Goal: Task Accomplishment & Management: Use online tool/utility

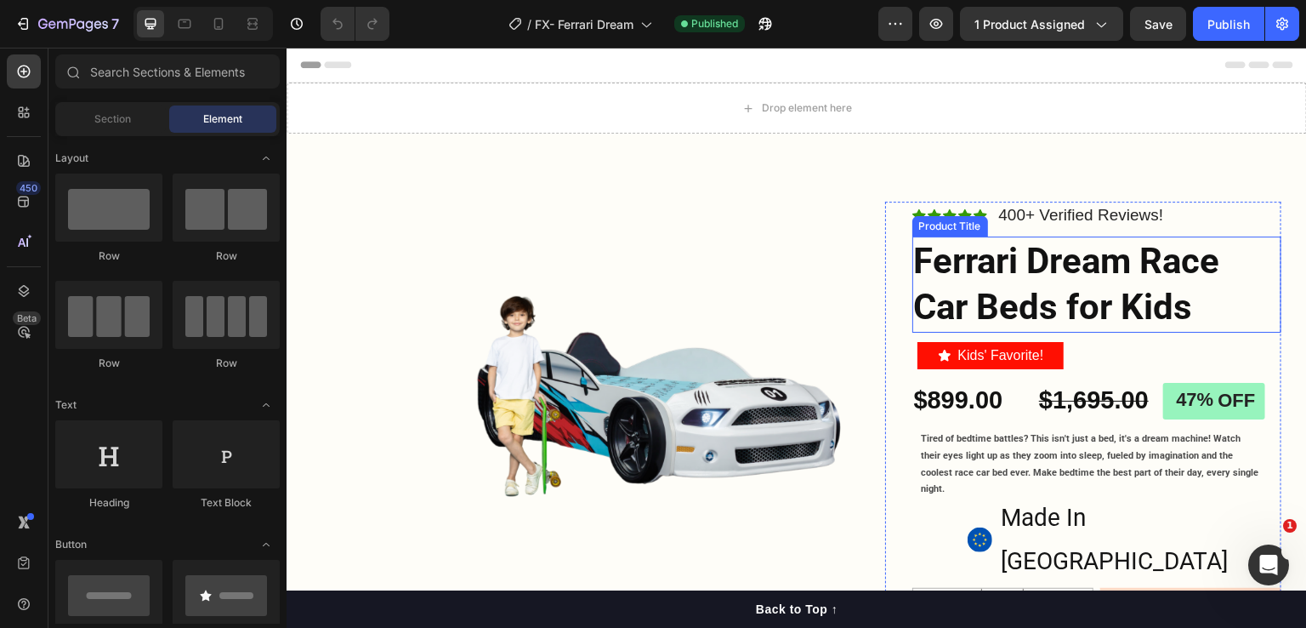
scroll to position [85, 0]
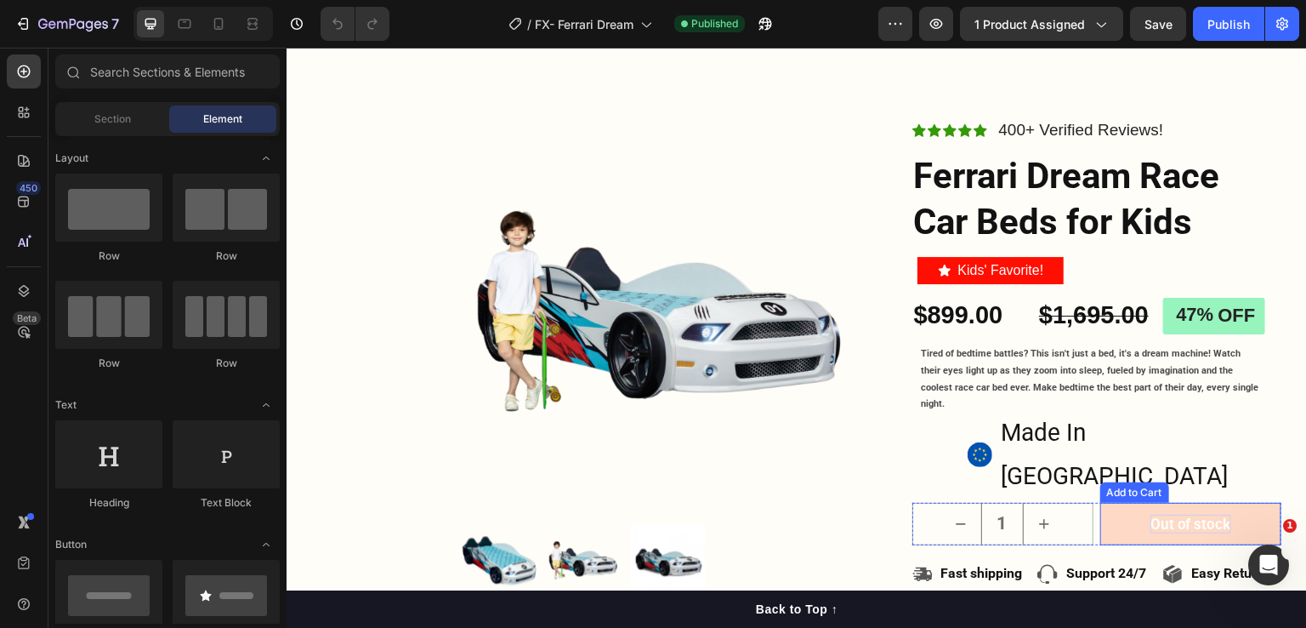
click at [1174, 514] on div "Out of stock" at bounding box center [1191, 523] width 81 height 19
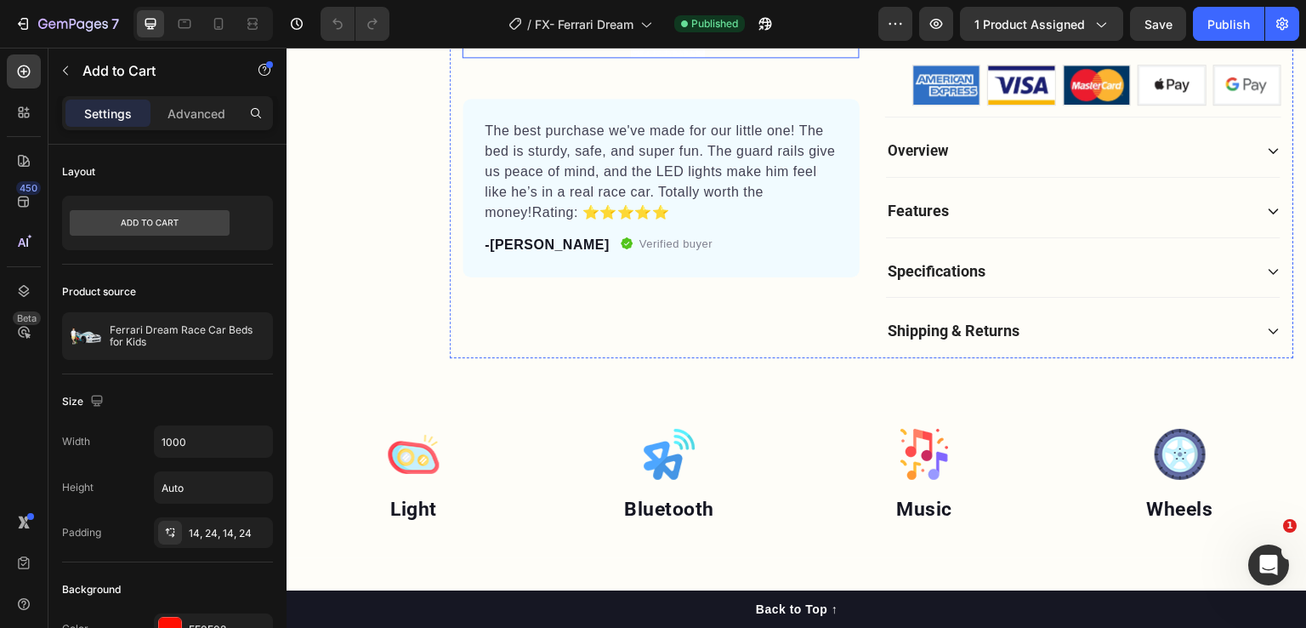
scroll to position [765, 0]
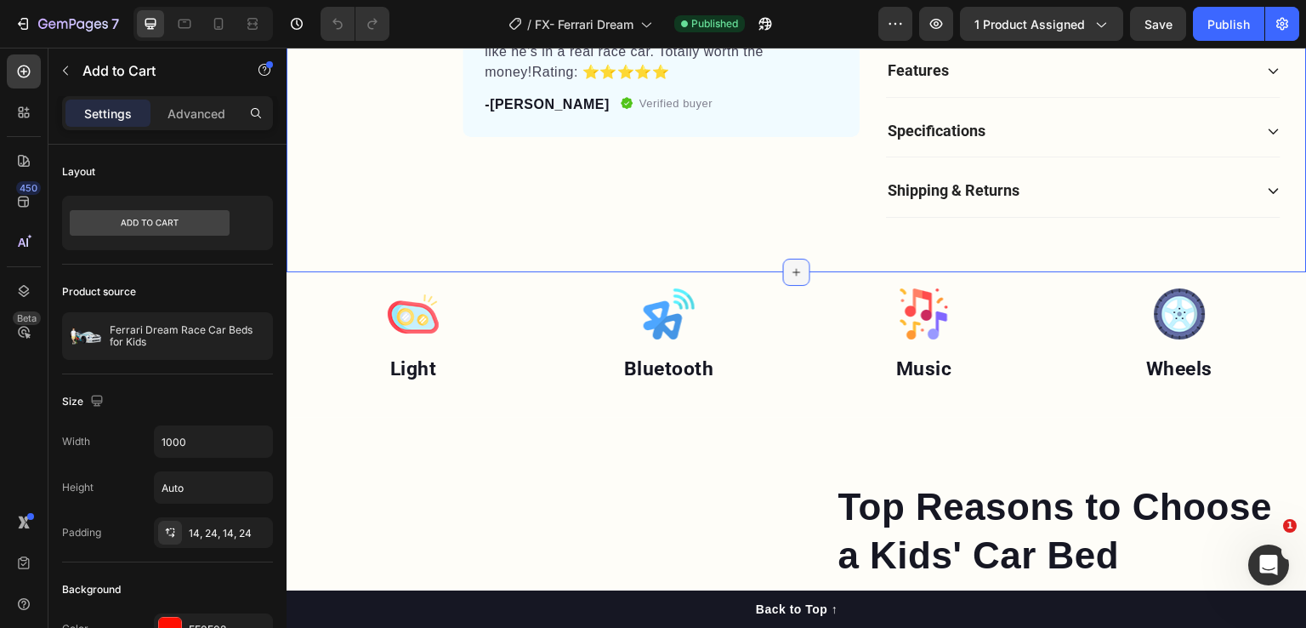
click at [790, 265] on icon at bounding box center [797, 272] width 14 height 14
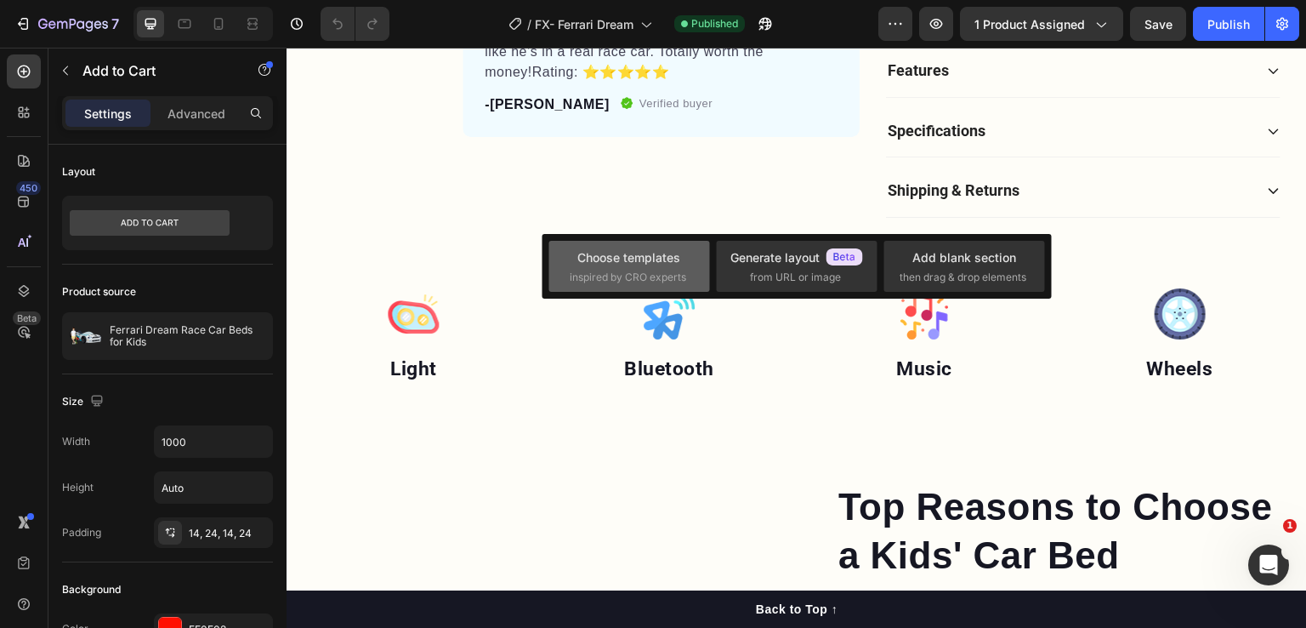
click at [629, 256] on div "Choose templates" at bounding box center [628, 257] width 103 height 18
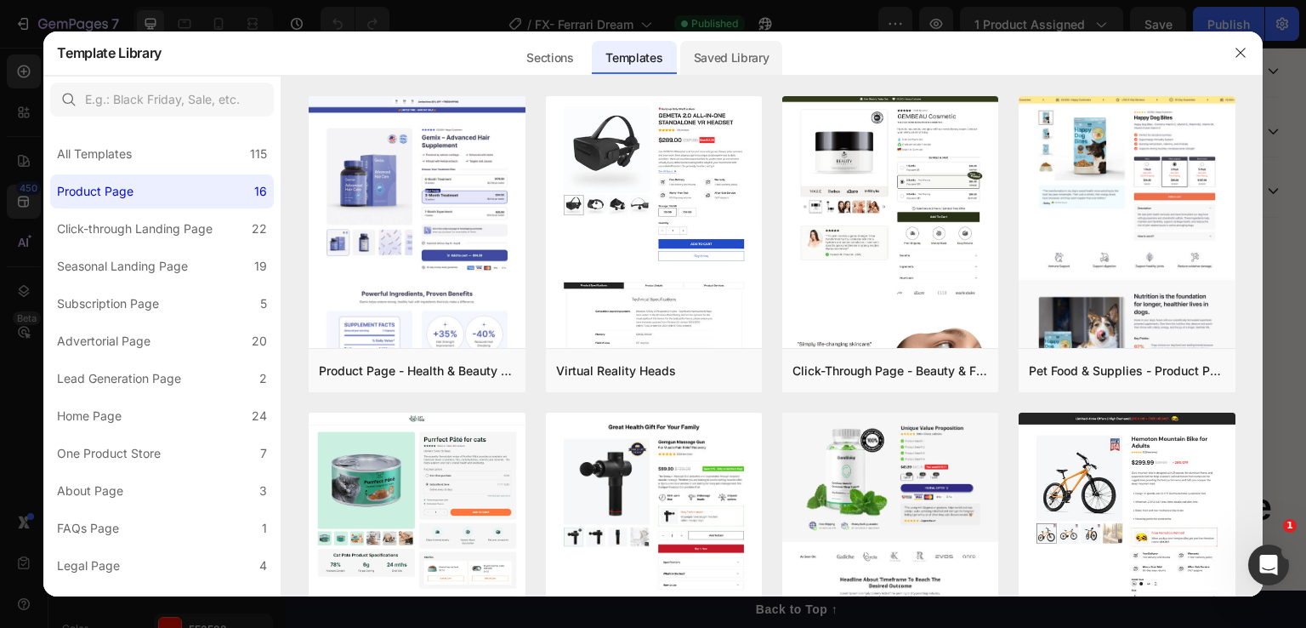
click at [738, 64] on div "Saved Library" at bounding box center [731, 58] width 103 height 34
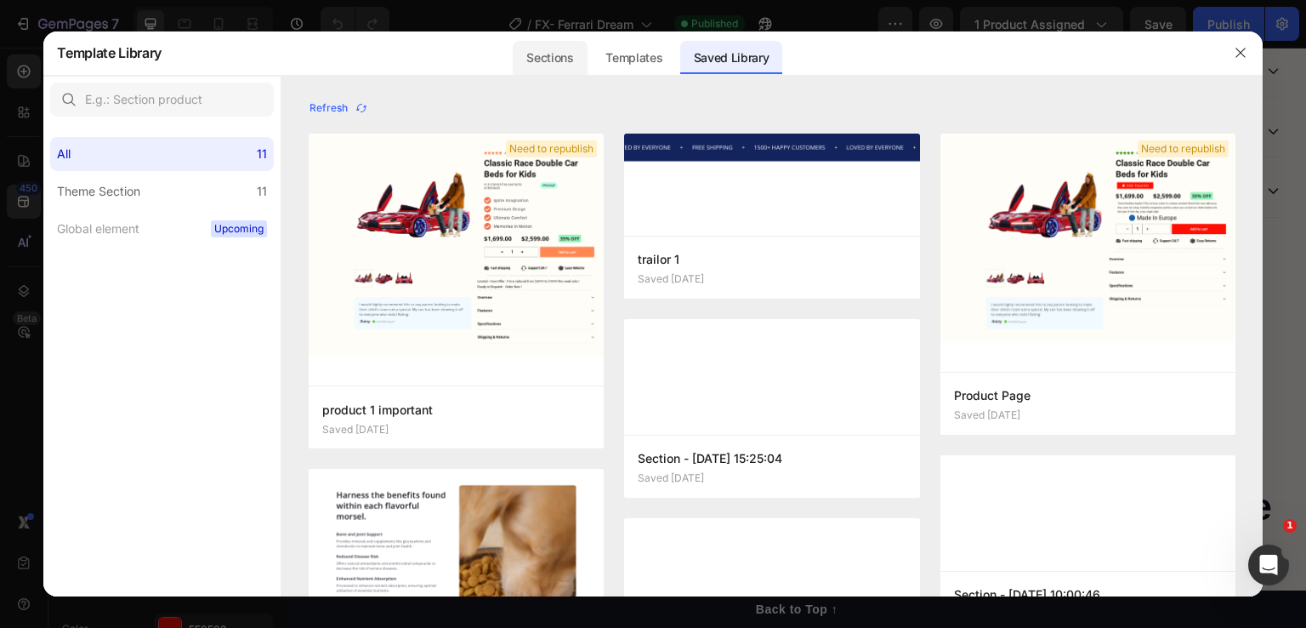
click at [539, 65] on div "Sections" at bounding box center [550, 58] width 74 height 34
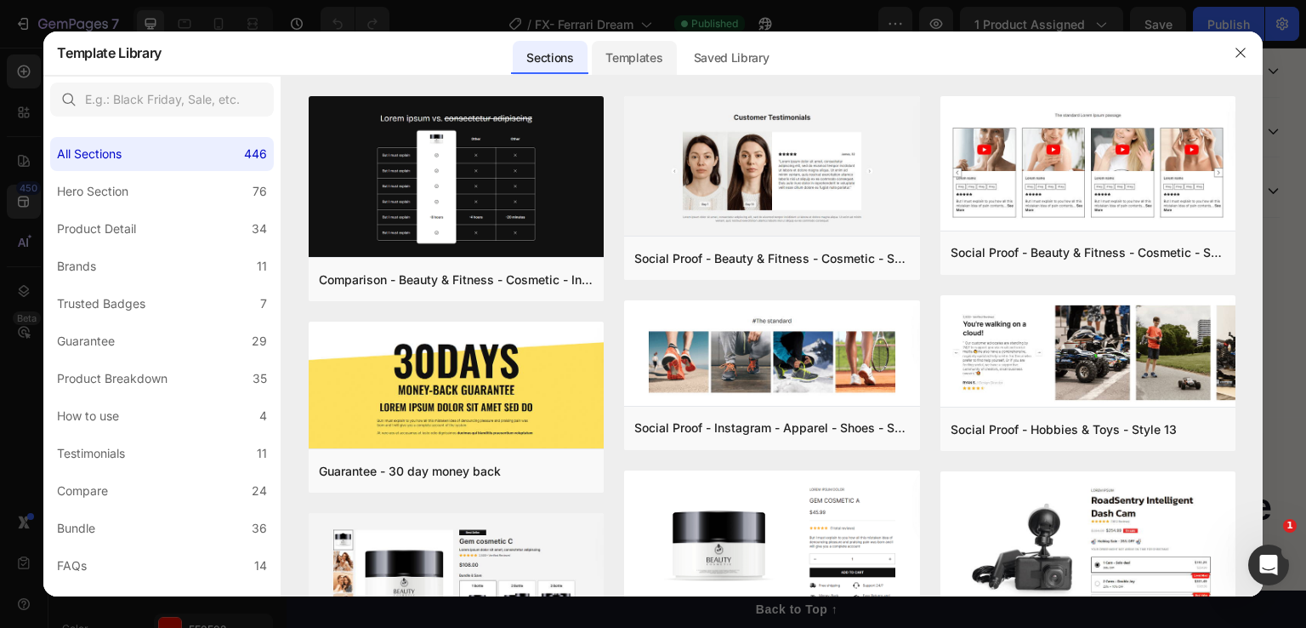
click at [623, 63] on div "Templates" at bounding box center [634, 58] width 84 height 34
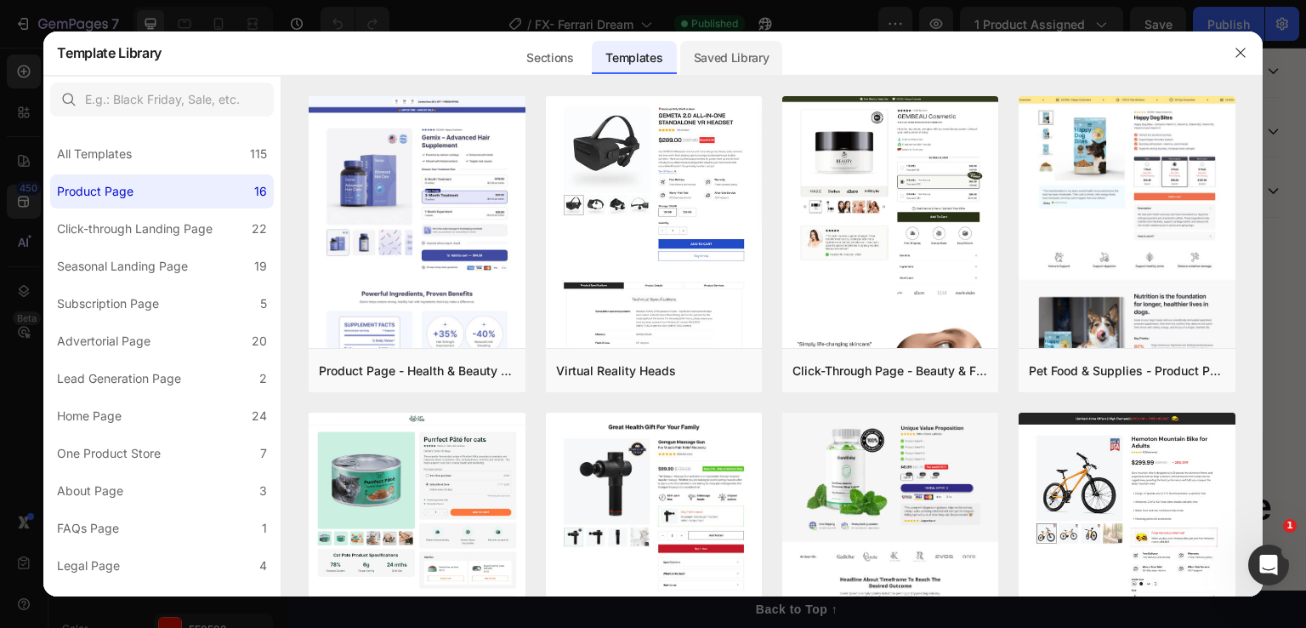
click at [743, 61] on div "Saved Library" at bounding box center [731, 58] width 103 height 34
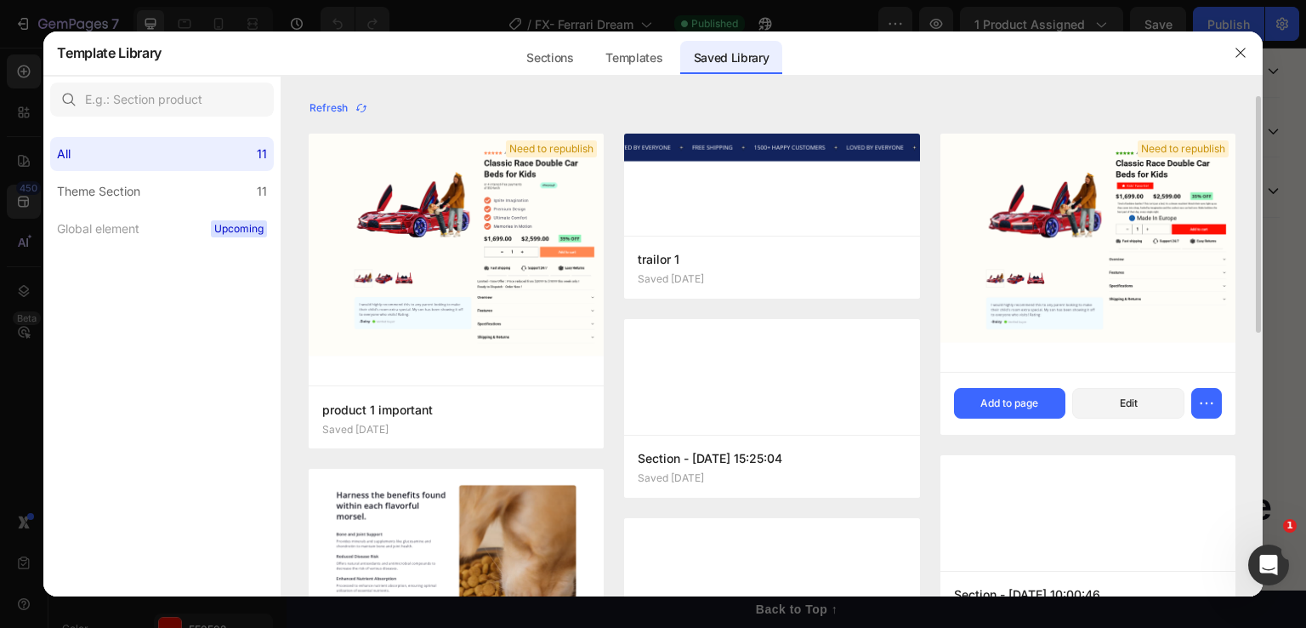
click at [1037, 261] on img at bounding box center [1088, 253] width 295 height 238
click at [969, 405] on button "Add to page" at bounding box center [1010, 403] width 112 height 31
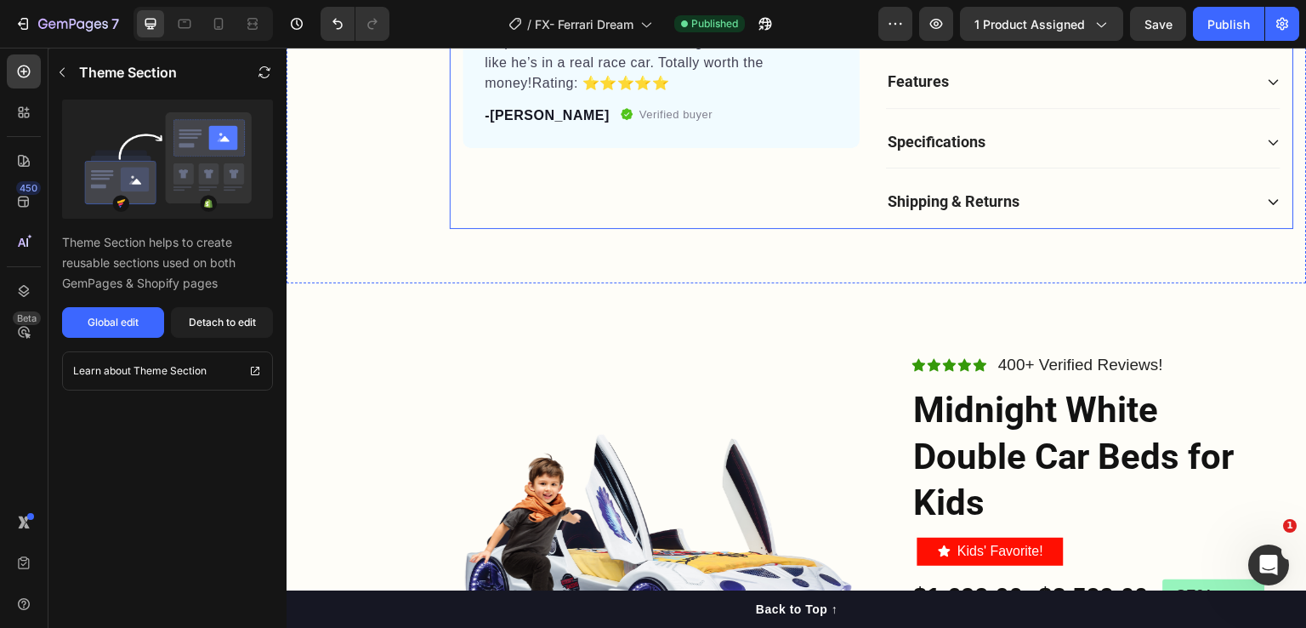
scroll to position [1009, 0]
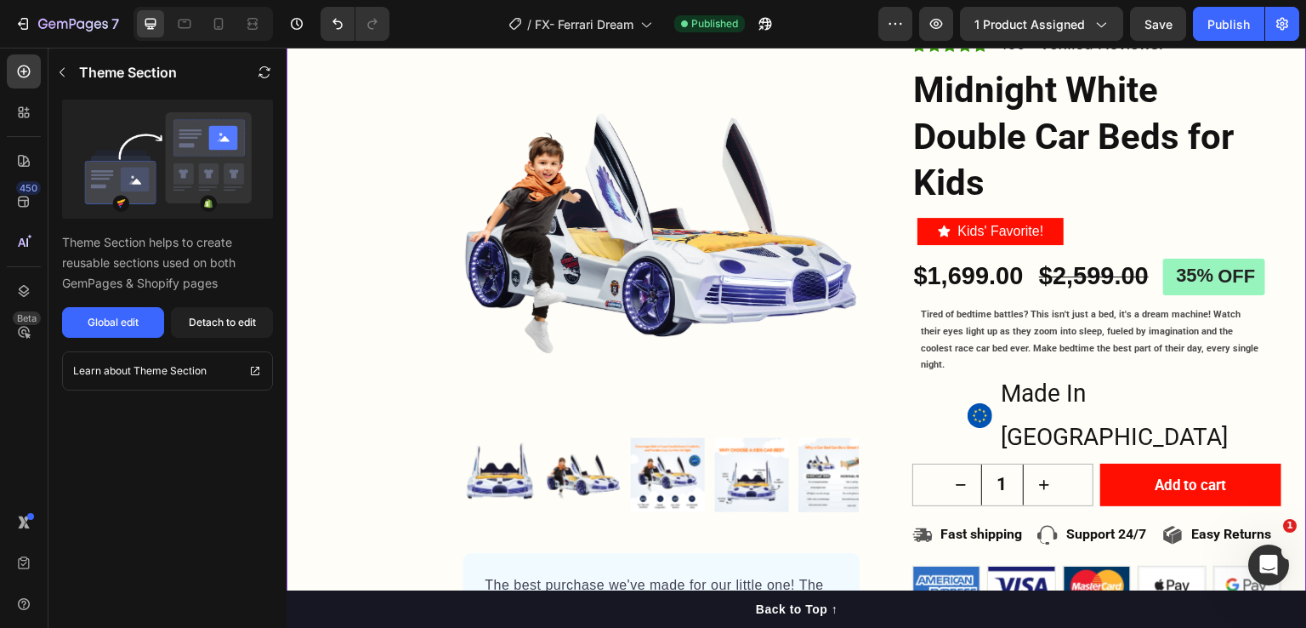
click at [661, 242] on img at bounding box center [661, 229] width 397 height 397
click at [219, 327] on div "Detach to edit" at bounding box center [222, 322] width 67 height 15
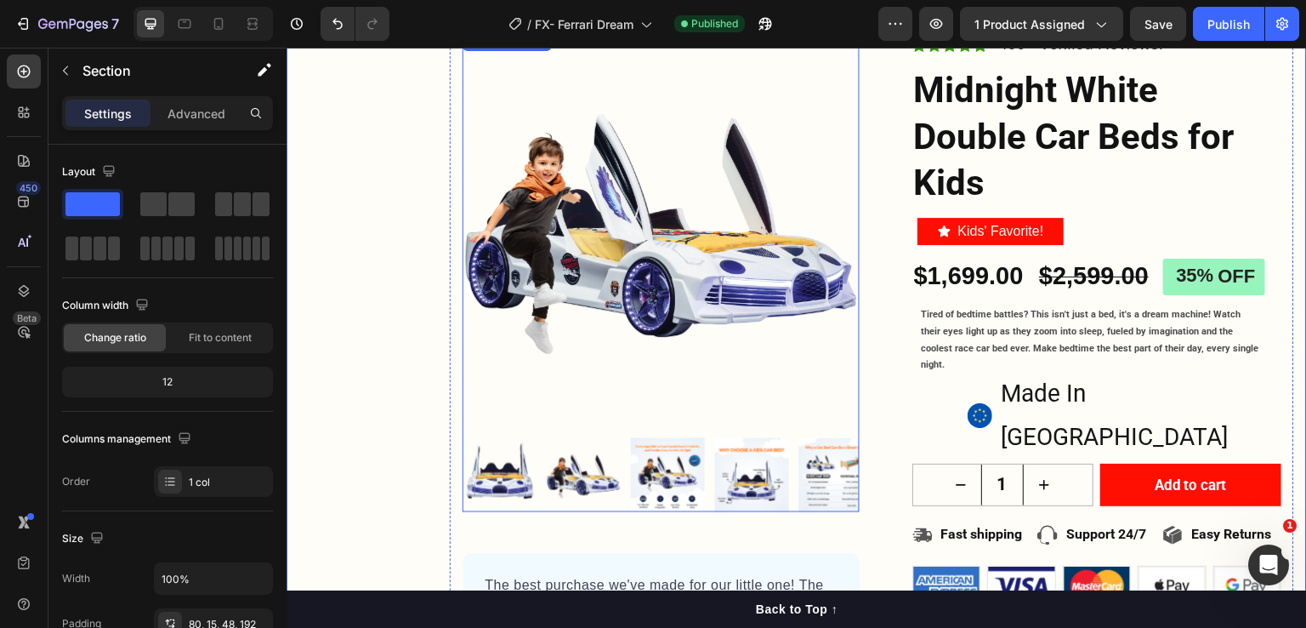
click at [657, 259] on img at bounding box center [661, 229] width 397 height 397
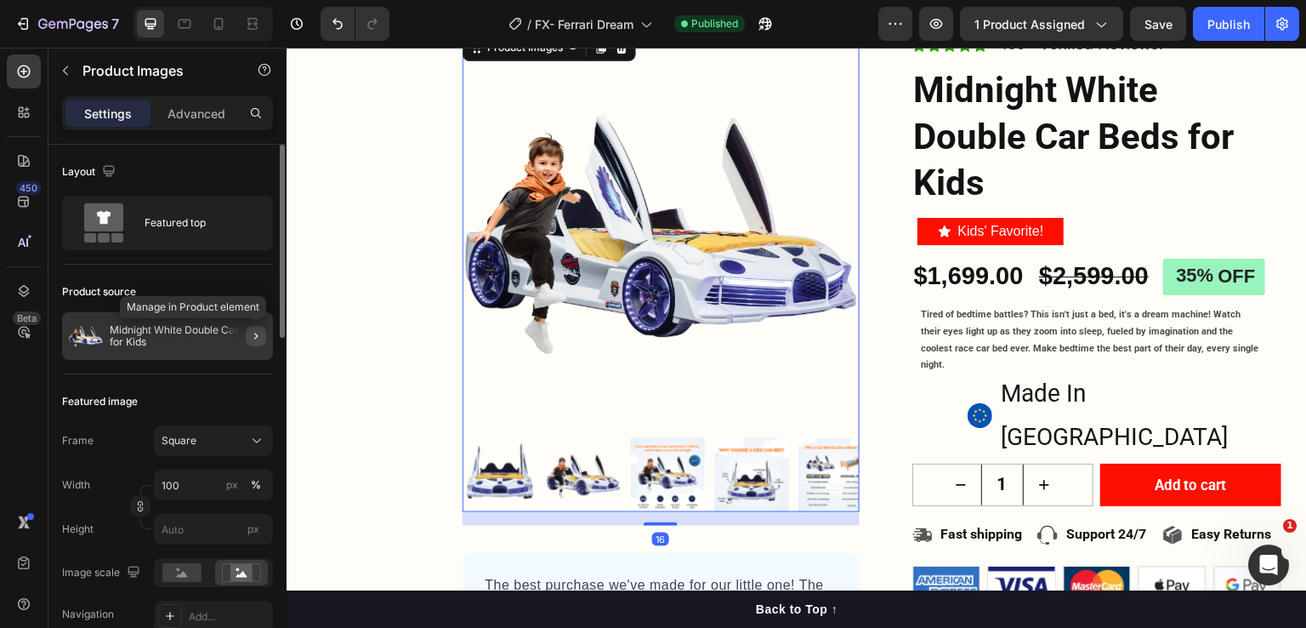
click at [256, 330] on icon "button" at bounding box center [256, 336] width 14 height 14
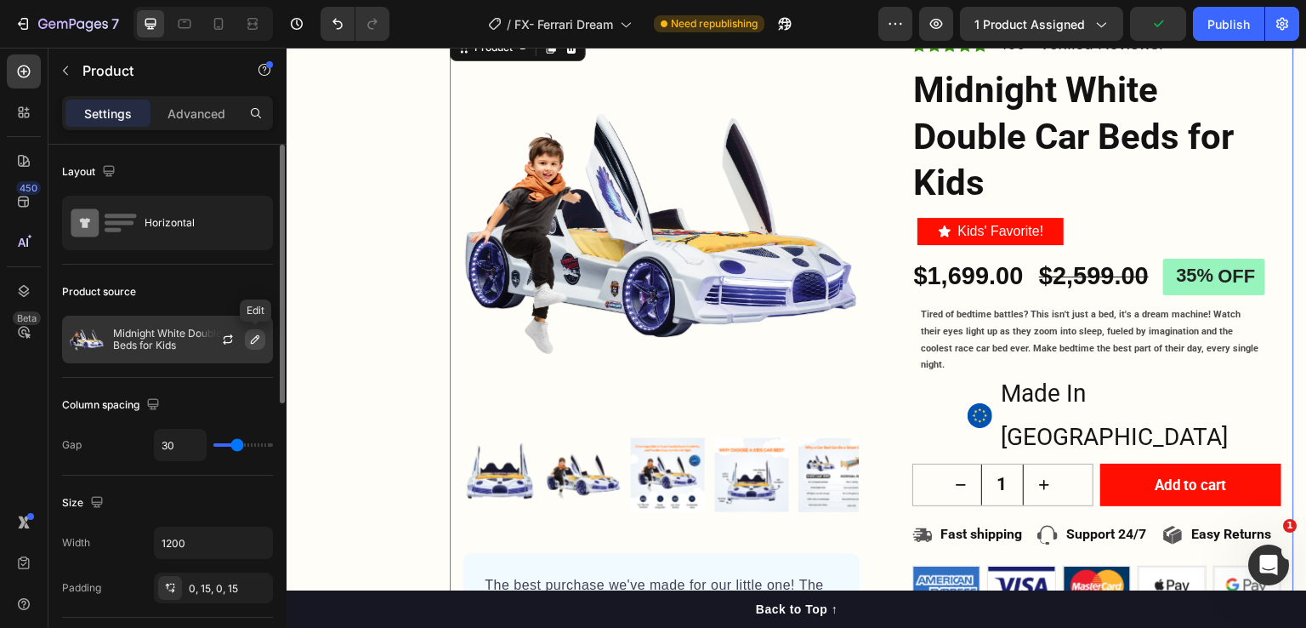
click at [254, 338] on icon "button" at bounding box center [255, 339] width 9 height 9
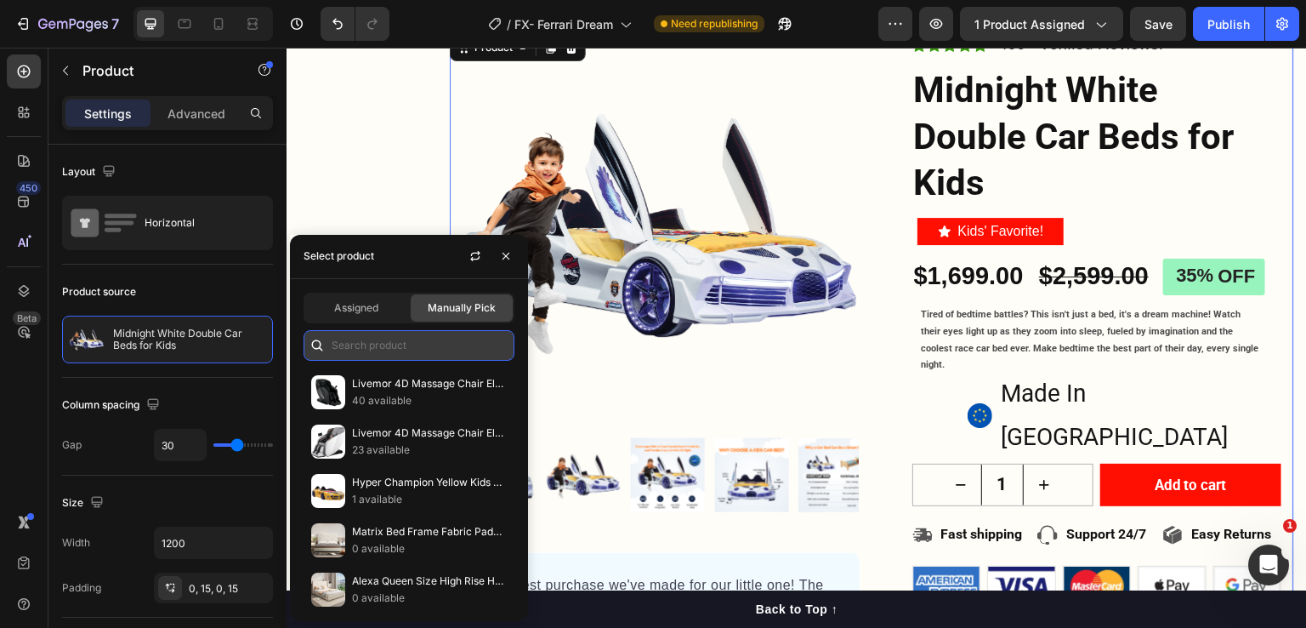
click at [364, 341] on input "text" at bounding box center [409, 345] width 211 height 31
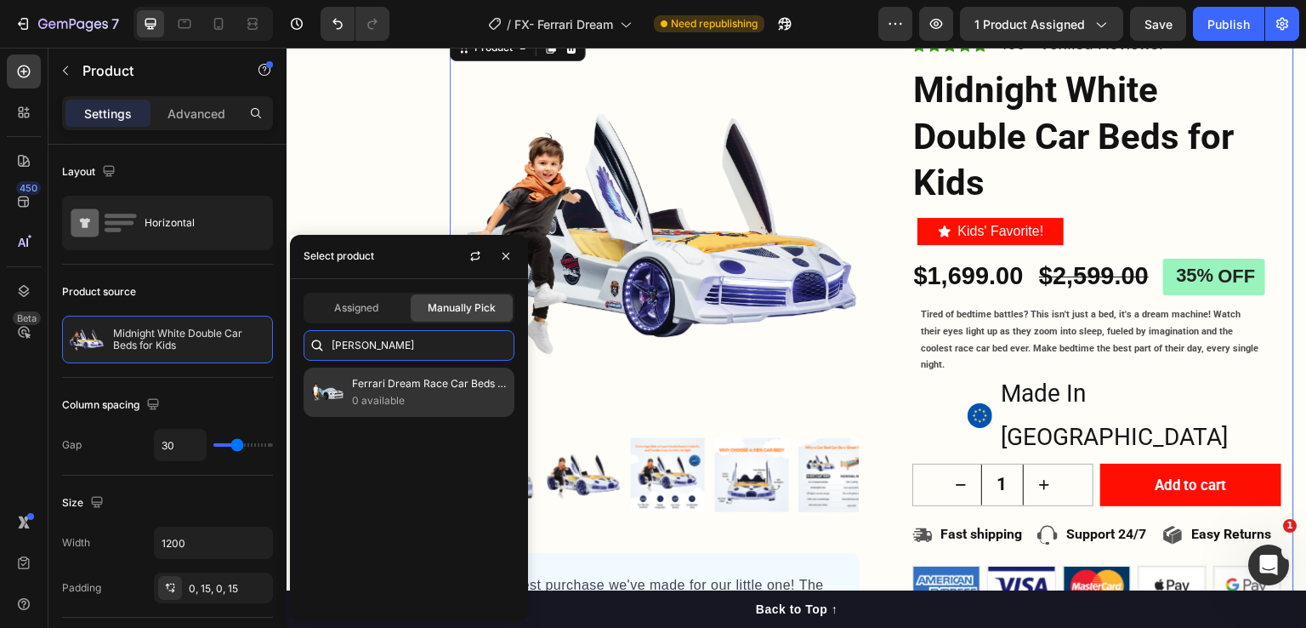
type input "[PERSON_NAME]"
click at [400, 390] on p "Ferrari Dream Race Car Beds for Kids" at bounding box center [429, 383] width 155 height 17
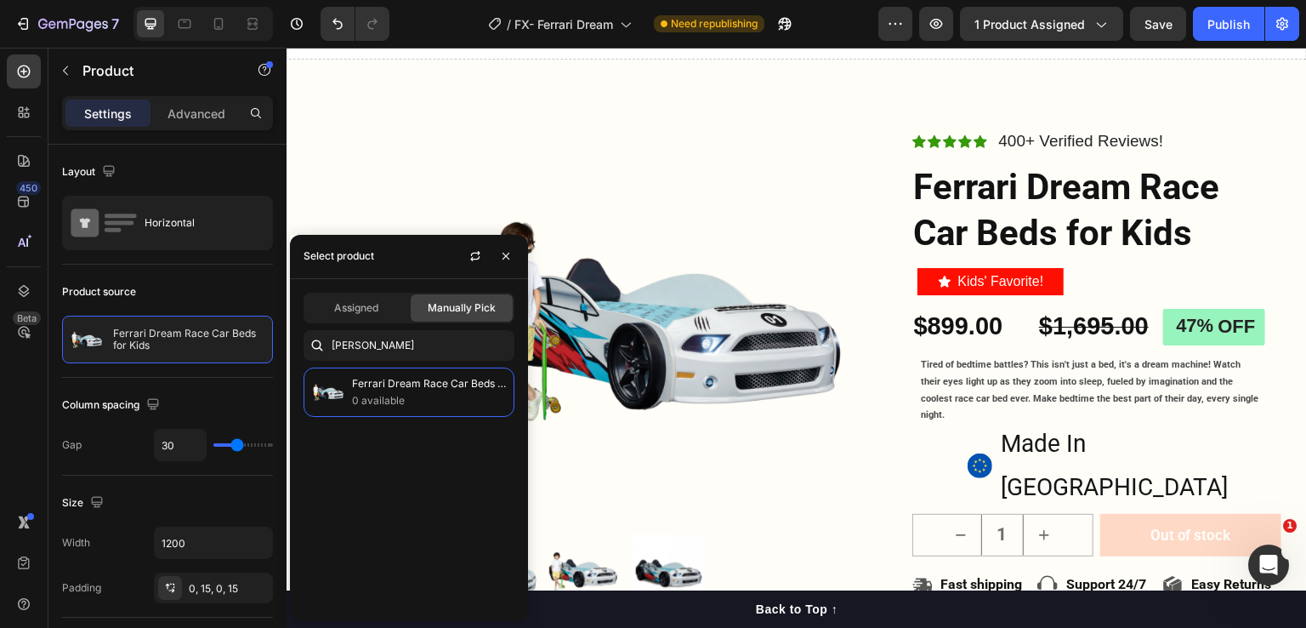
scroll to position [0, 0]
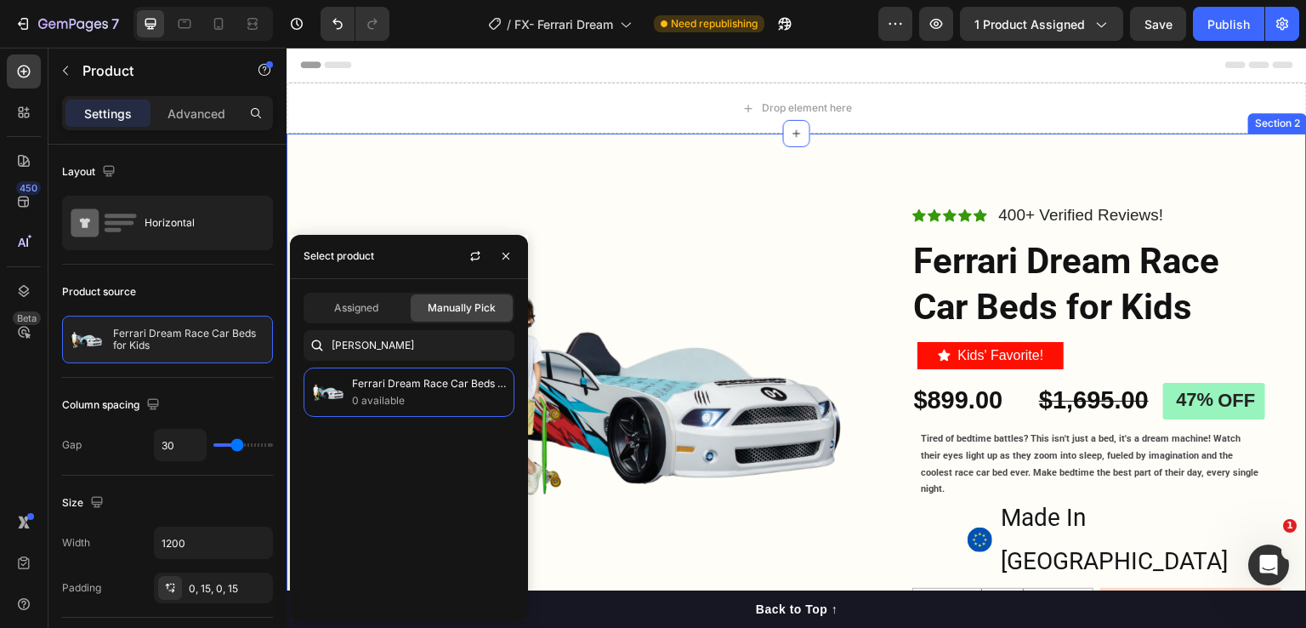
click at [1057, 140] on div "Product Images The best purchase we've made for our little one! The bed is stur…" at bounding box center [797, 586] width 1020 height 904
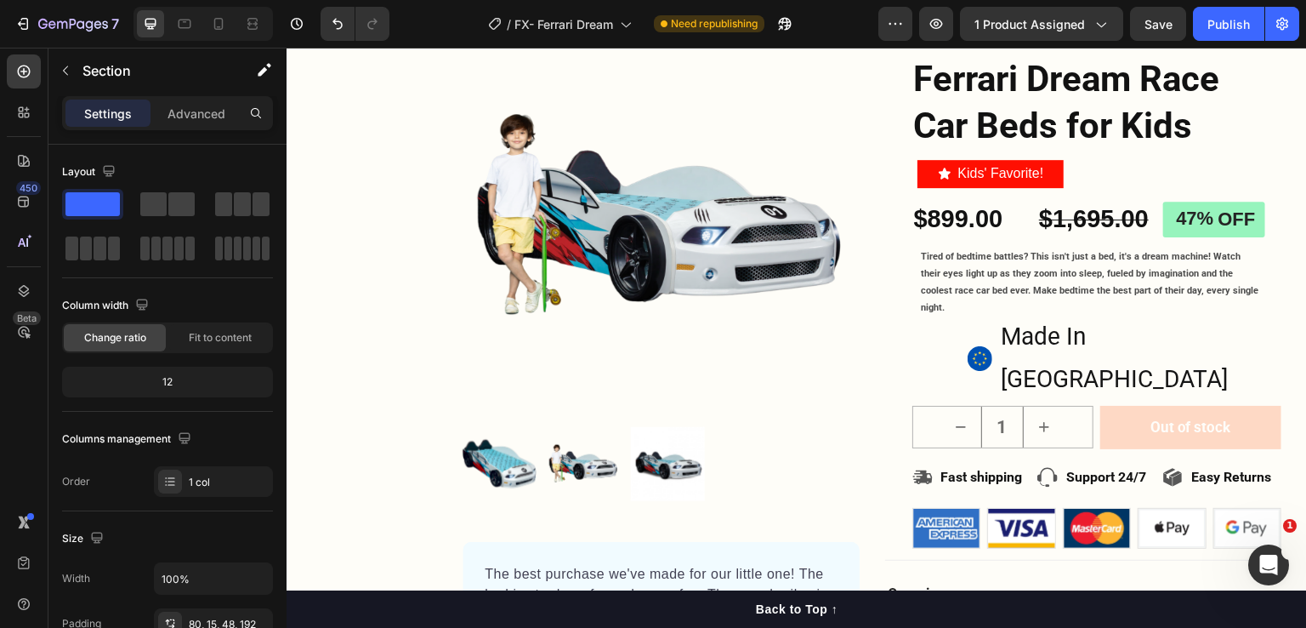
scroll to position [1276, 0]
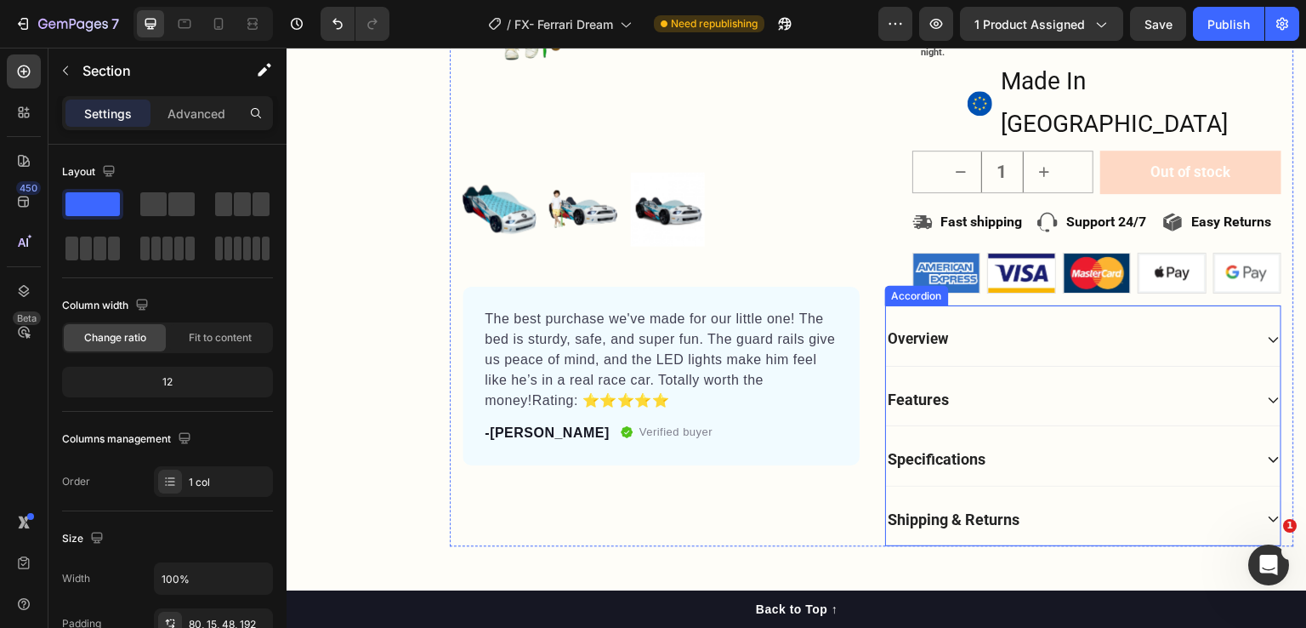
click at [1236, 387] on div "Features" at bounding box center [1070, 399] width 368 height 25
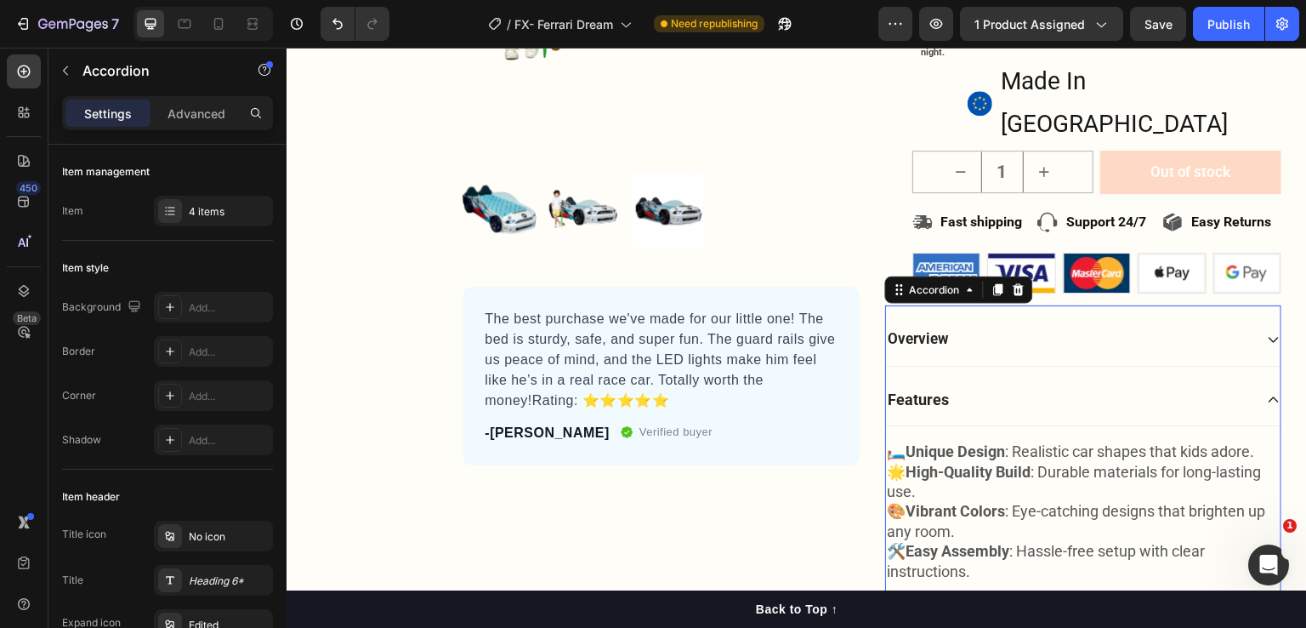
scroll to position [1446, 0]
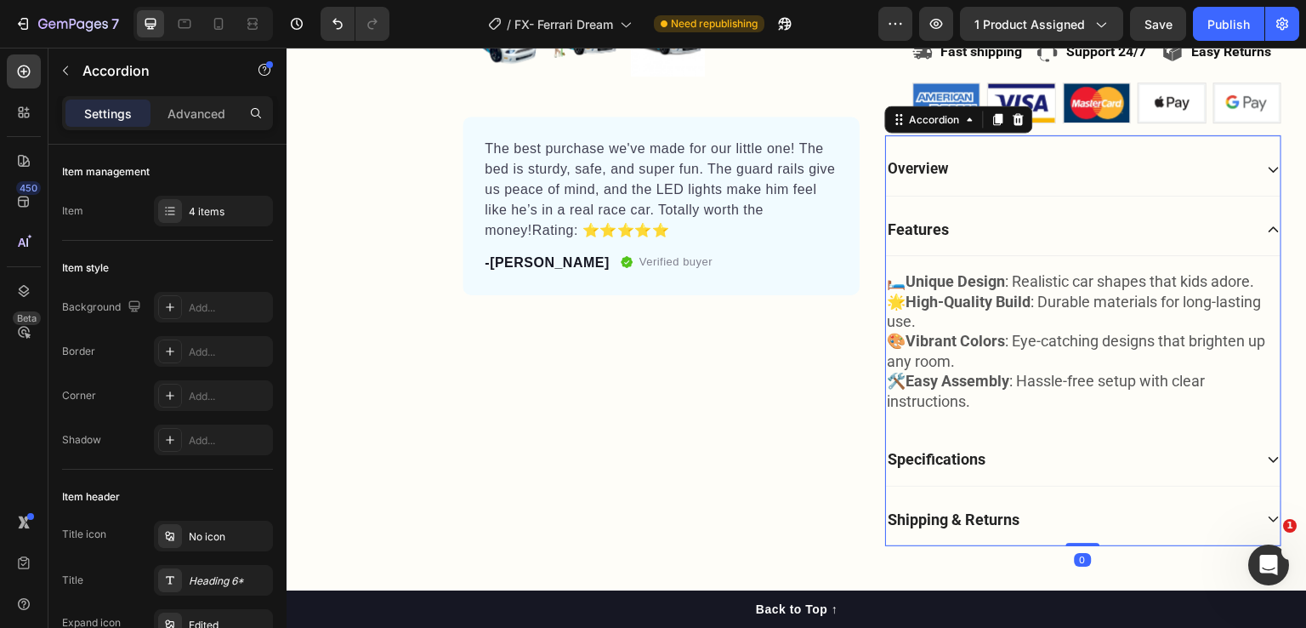
click at [1048, 446] on div "Specifications" at bounding box center [1070, 458] width 368 height 25
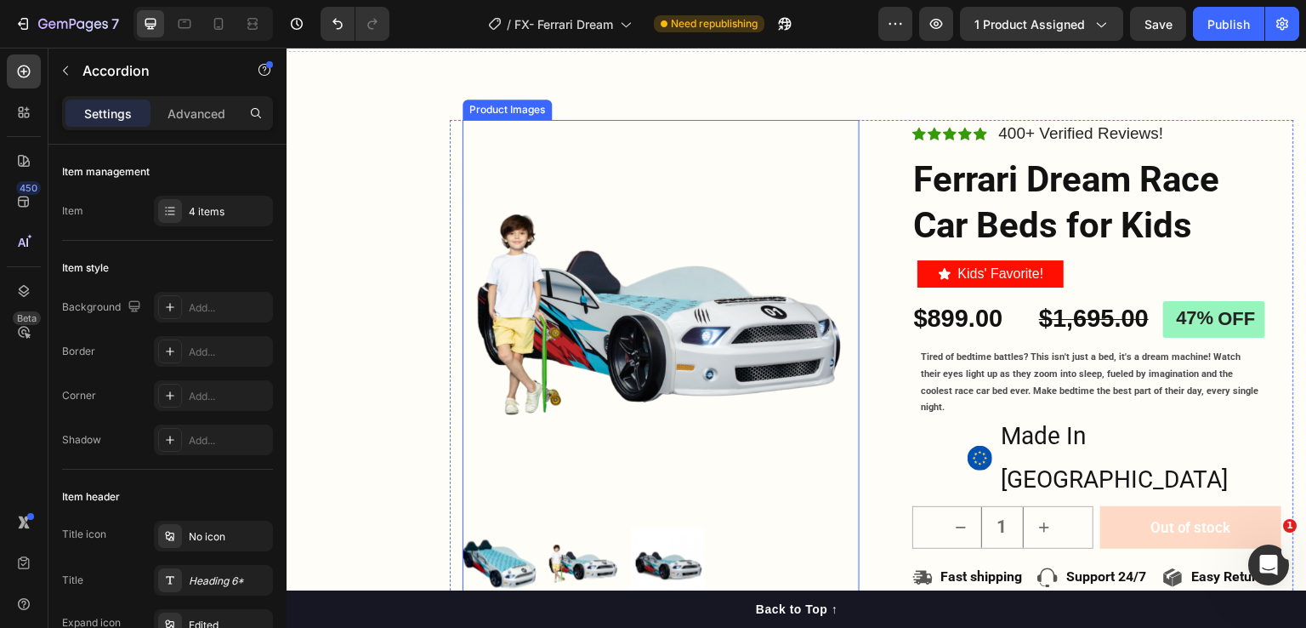
scroll to position [0, 0]
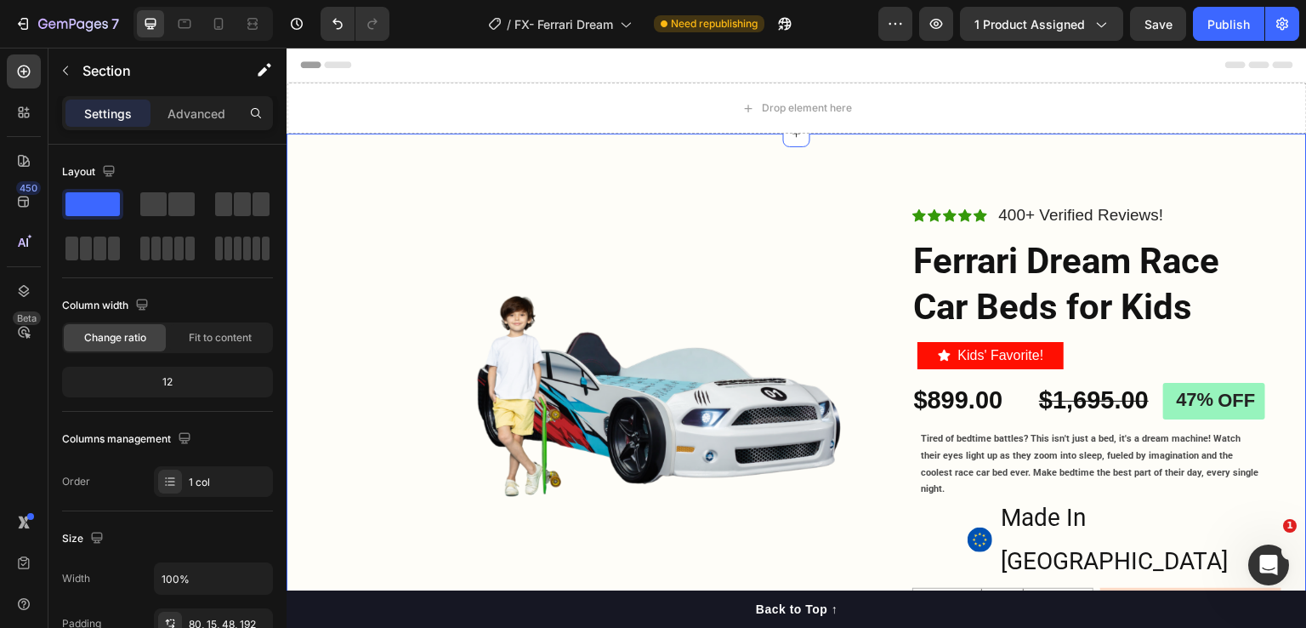
click at [1112, 147] on div "Product Images The best purchase we've made for our little one! The bed is stur…" at bounding box center [797, 553] width 1020 height 838
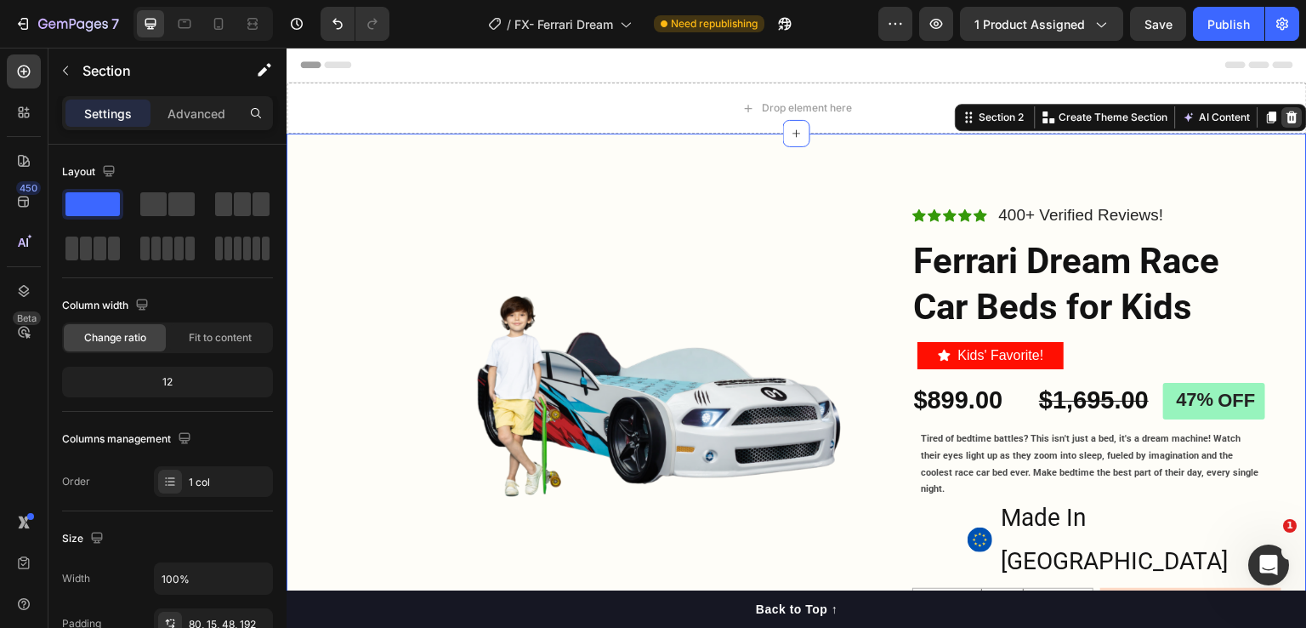
click at [1287, 113] on icon at bounding box center [1292, 117] width 11 height 12
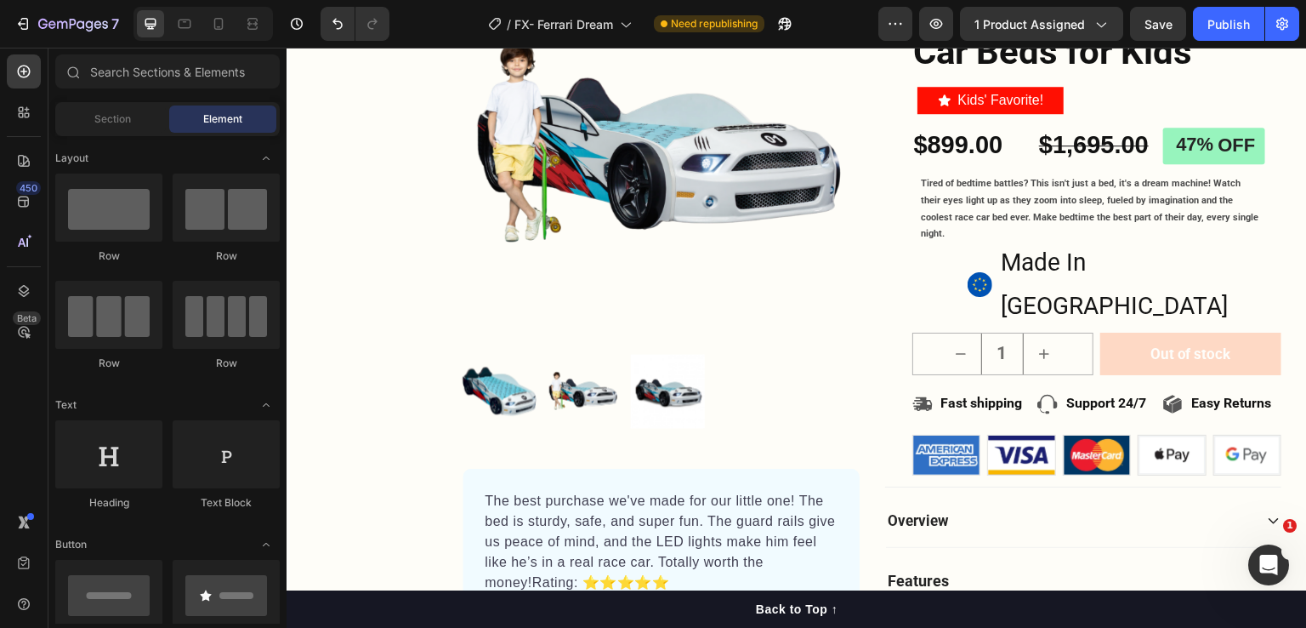
scroll to position [510, 0]
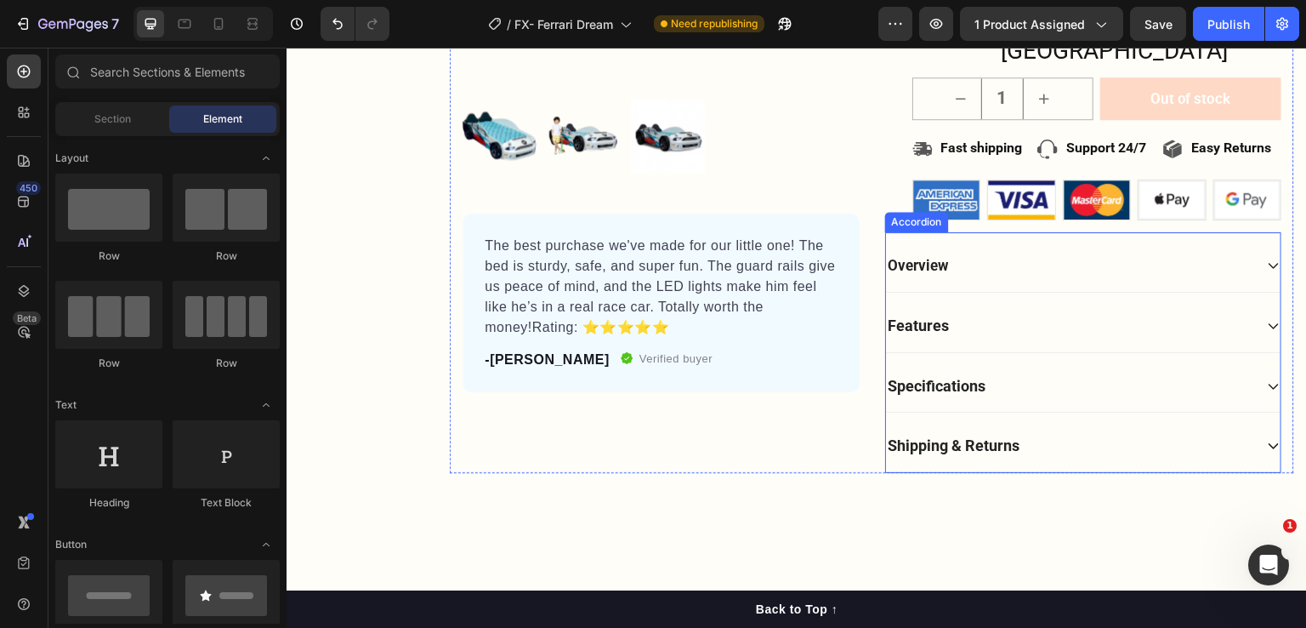
click at [1242, 360] on div "Specifications" at bounding box center [1083, 386] width 395 height 53
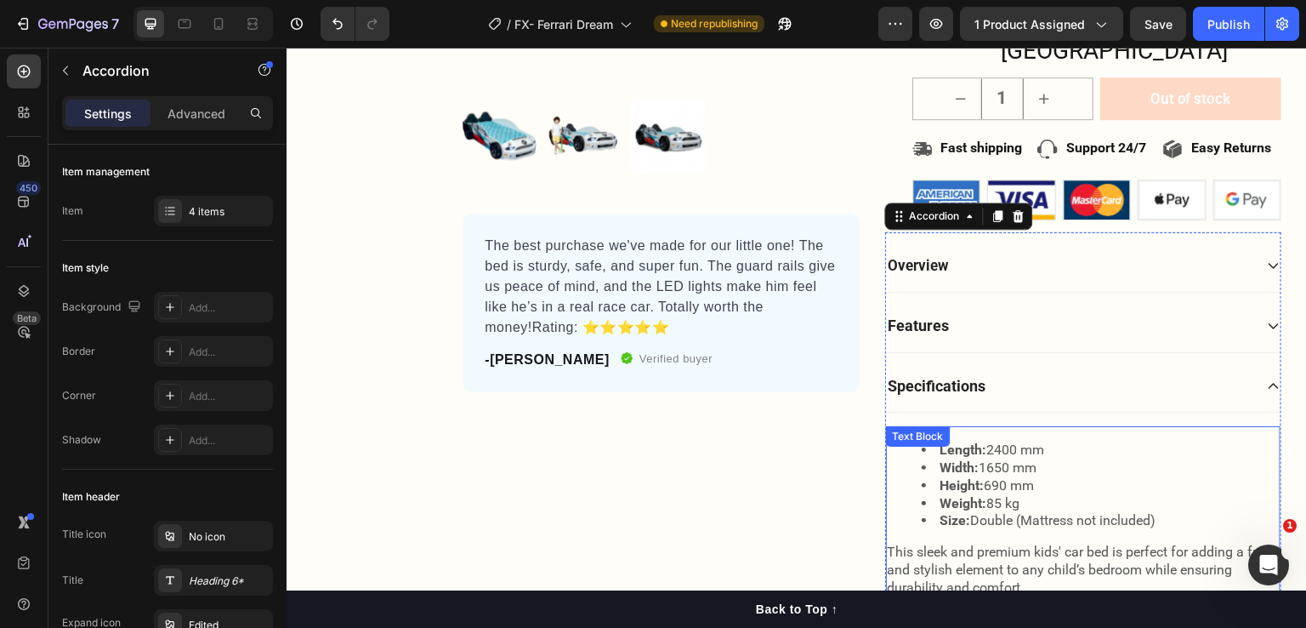
click at [1003, 426] on div "Length: 2400 mm Width: 1650 mm Height: 690 mm Weight: 85 kg Size: Double (Mattr…" at bounding box center [1083, 512] width 395 height 172
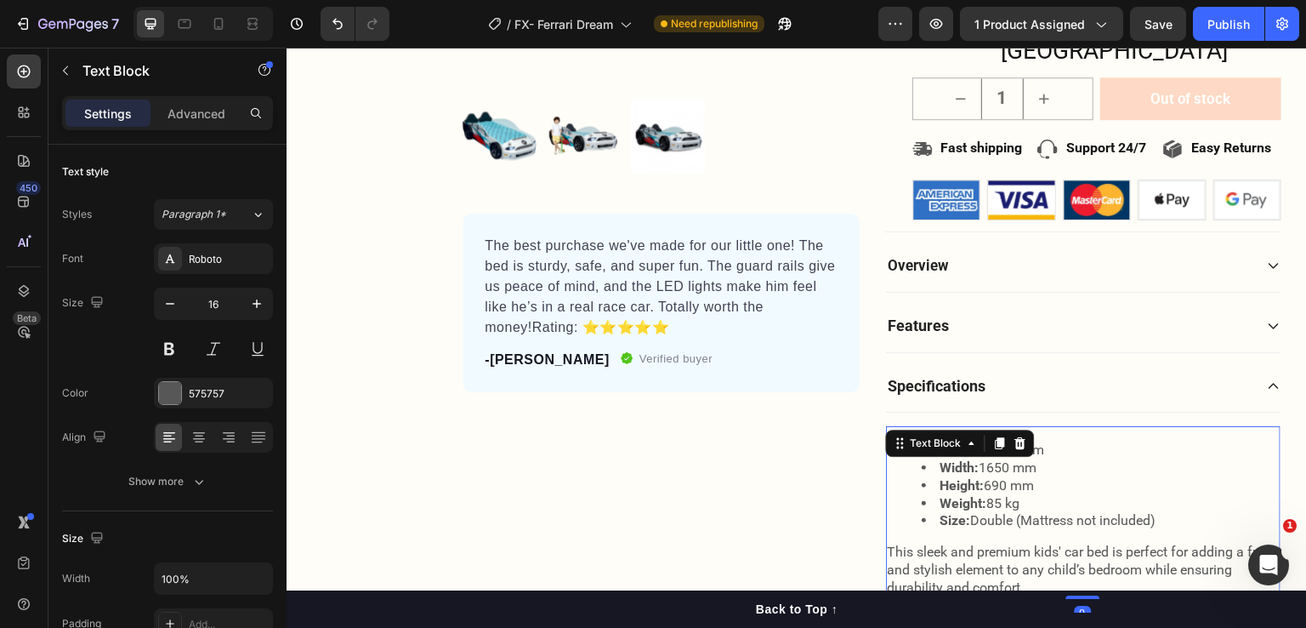
scroll to position [680, 0]
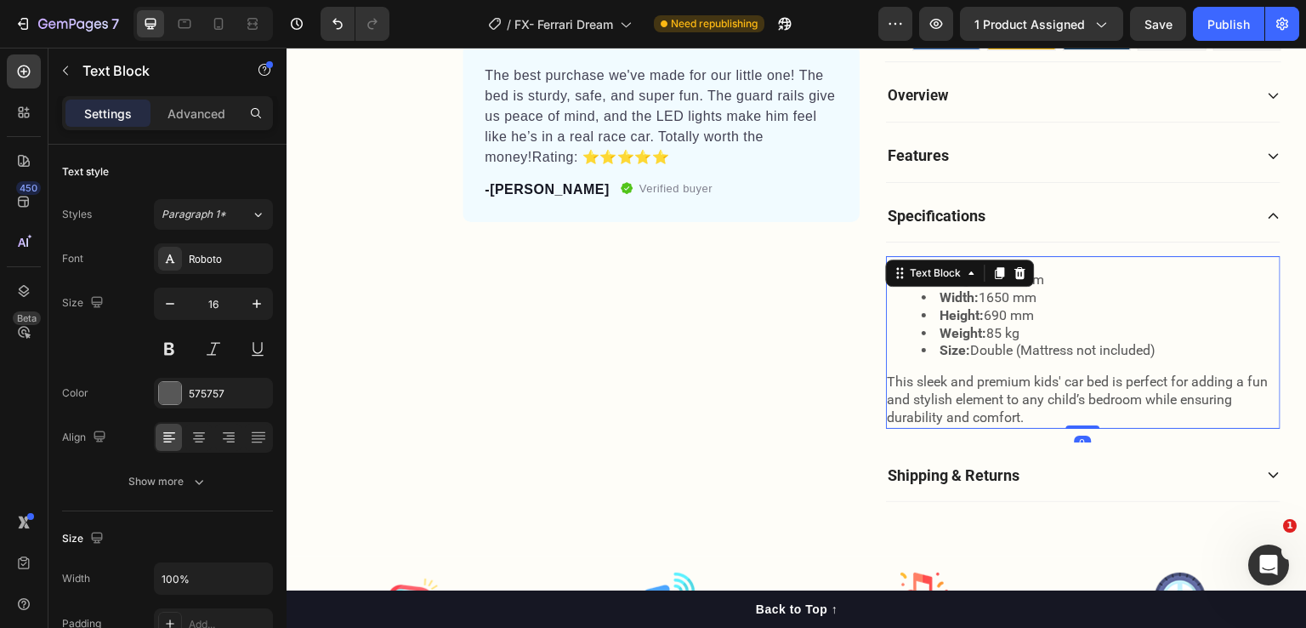
click at [999, 325] on li "Weight: 85 kg" at bounding box center [1101, 334] width 358 height 18
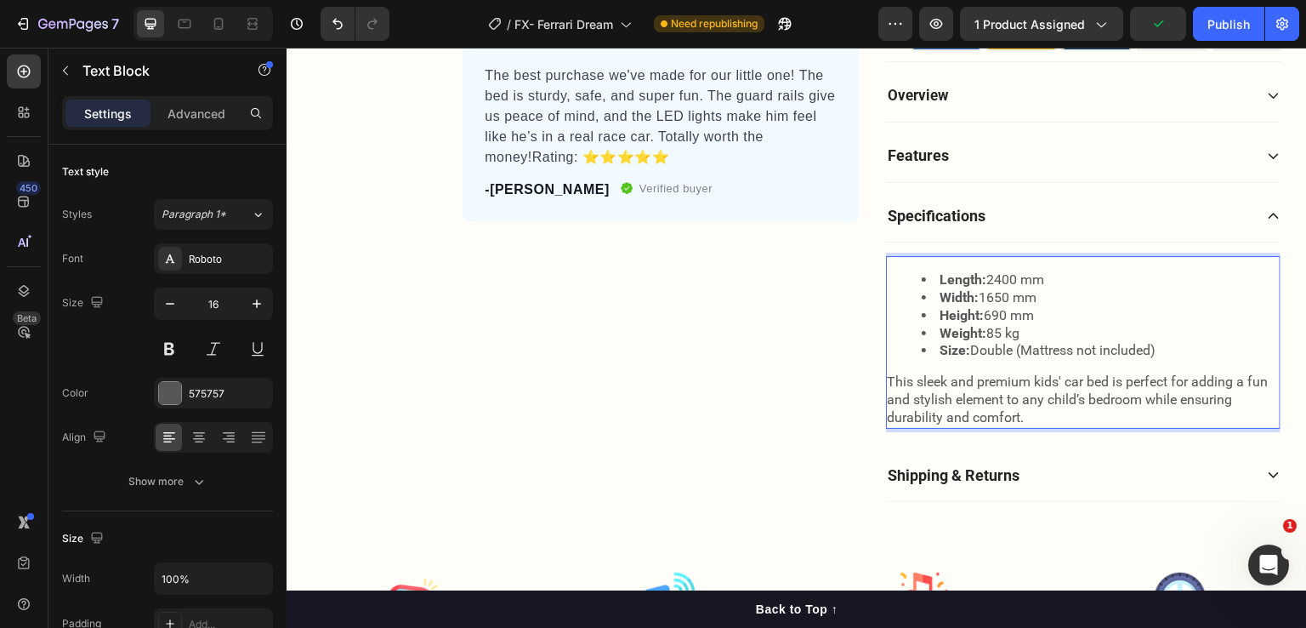
click at [1024, 325] on li "Weight: 85 kg" at bounding box center [1101, 334] width 358 height 18
click at [999, 271] on li "Length: 2400 mm" at bounding box center [1101, 280] width 358 height 18
click at [1002, 289] on li "Width: 1650 mm" at bounding box center [1101, 298] width 358 height 18
click at [997, 307] on li "Height: 690 mm" at bounding box center [1101, 316] width 358 height 18
click at [996, 325] on li "Weight: 85 kg" at bounding box center [1101, 334] width 358 height 18
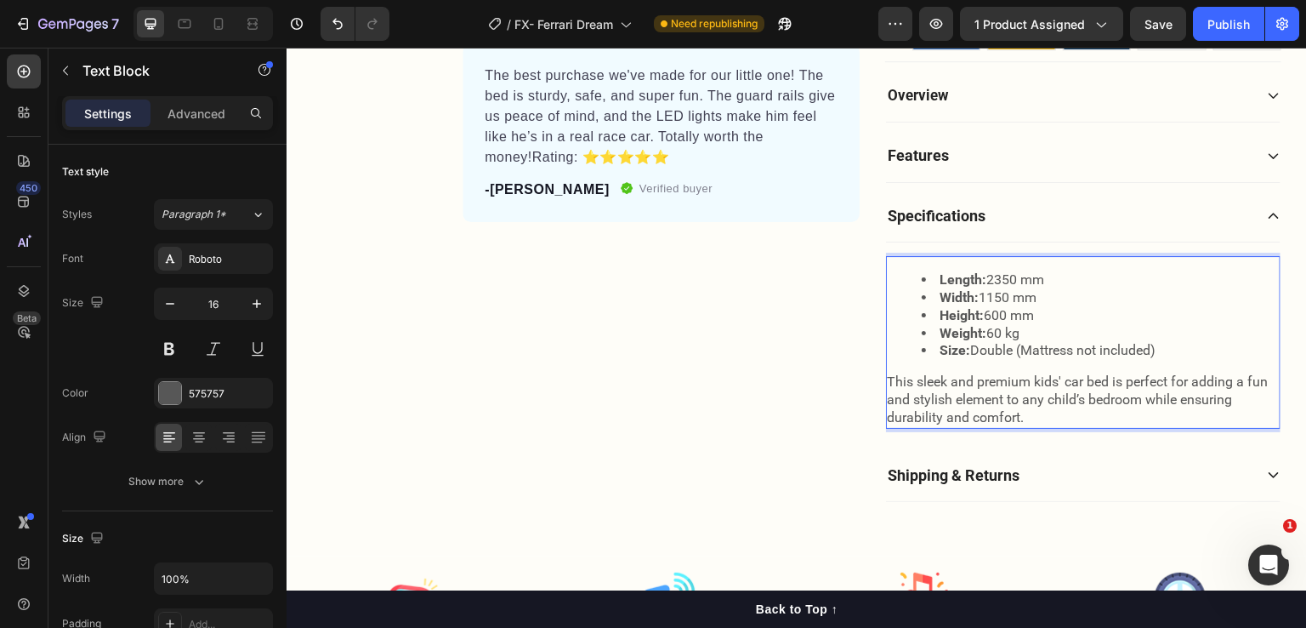
click at [1009, 342] on li "Size: Double (Mattress not included)" at bounding box center [1101, 351] width 358 height 18
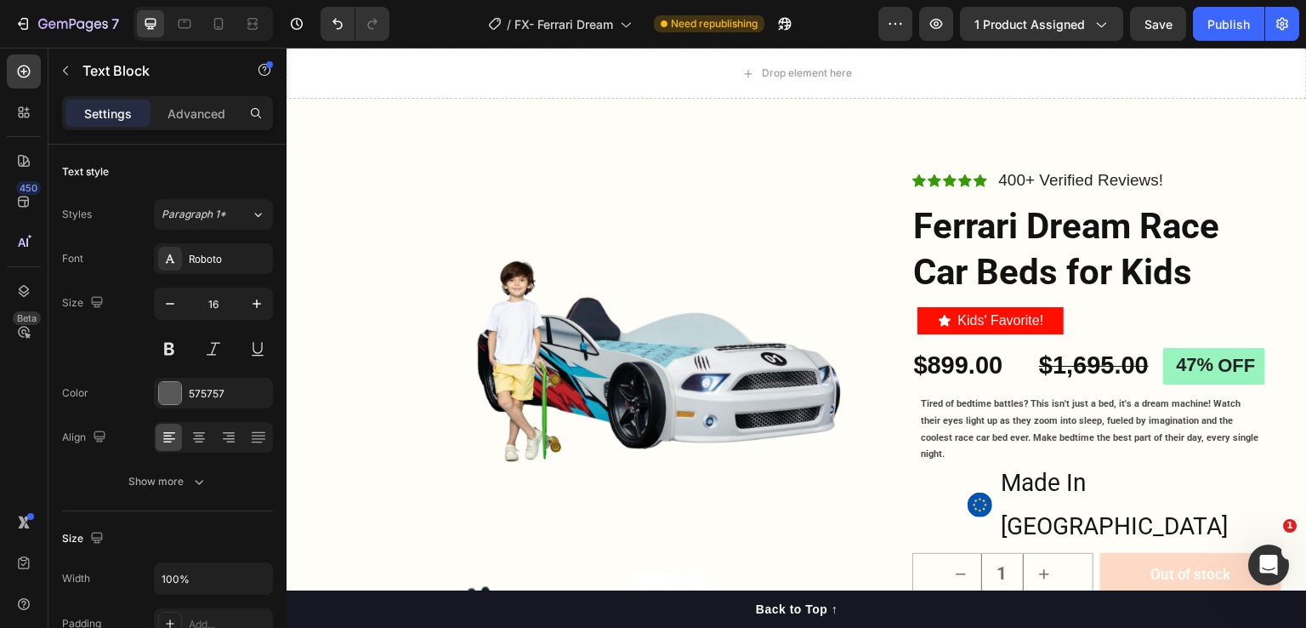
scroll to position [0, 0]
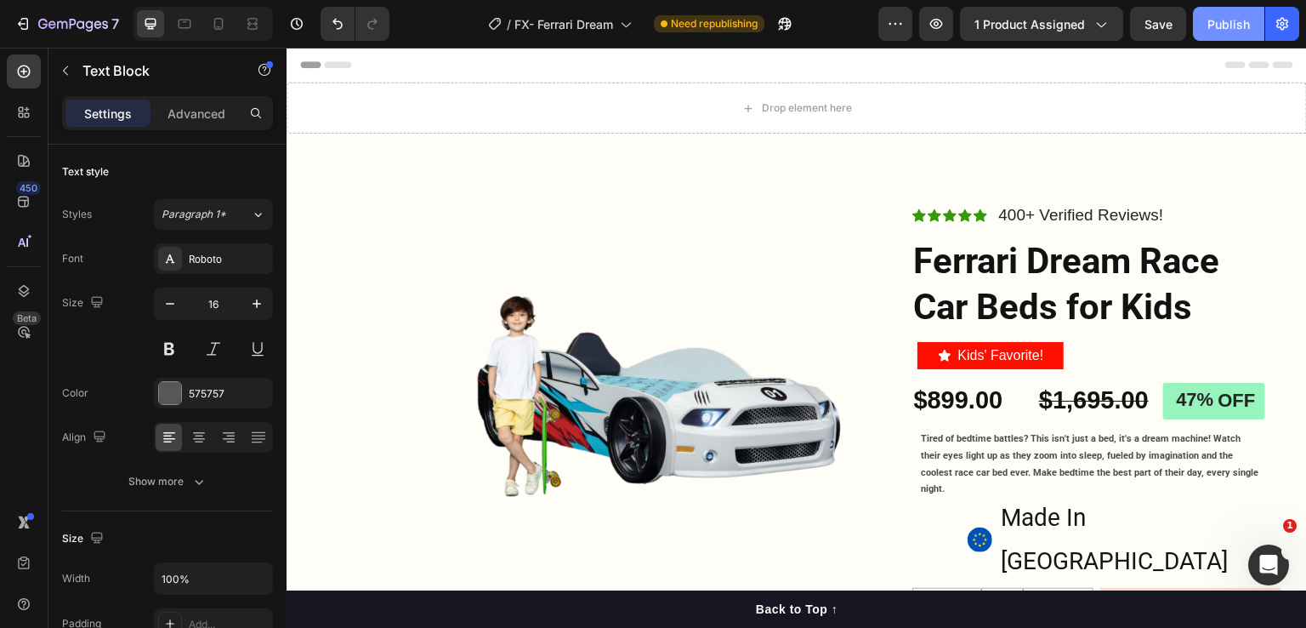
click at [1217, 23] on div "Publish" at bounding box center [1229, 24] width 43 height 18
